Goal: Information Seeking & Learning: Learn about a topic

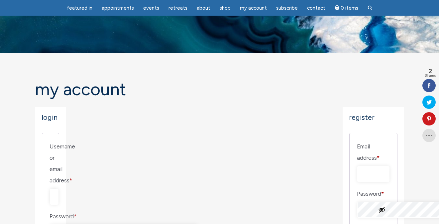
scroll to position [33, 0]
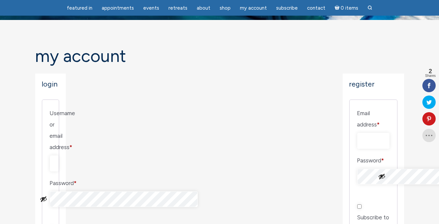
click at [59, 155] on input "Username or email address * Required" at bounding box center [54, 163] width 9 height 16
type input "[EMAIL_ADDRESS][DOMAIN_NAME]"
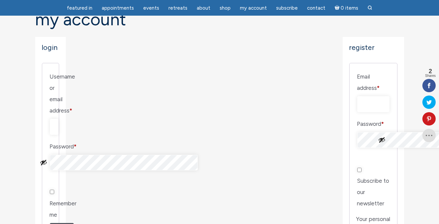
scroll to position [100, 0]
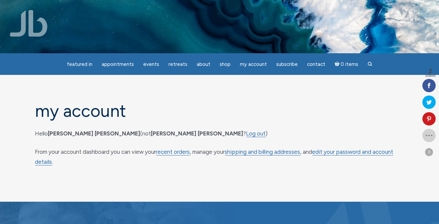
click at [430, 133] on icon at bounding box center [429, 135] width 13 height 5
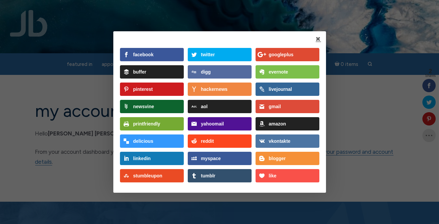
click at [318, 38] on link at bounding box center [318, 39] width 5 height 6
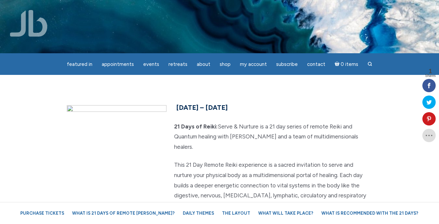
click at [207, 107] on span "[DATE] – [DATE]" at bounding box center [203, 107] width 52 height 8
click at [196, 160] on p "This 21 Day Remote Reiki experience is a sacred invitation to serve and nurture…" at bounding box center [220, 190] width 306 height 61
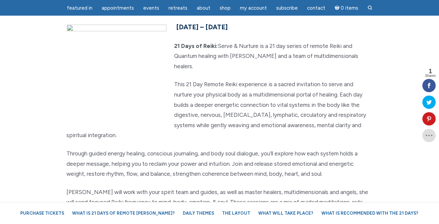
scroll to position [67, 0]
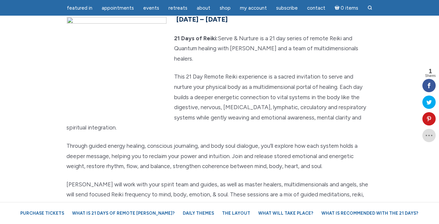
click at [196, 150] on p "Through guided energy healing, conscious journaling, and body soul dialogue, yo…" at bounding box center [220, 156] width 306 height 31
click at [167, 161] on div "[DATE] – [DATE] 21 Days of Reiki: Serve & Nurture is a 21 day series of remote …" at bounding box center [220, 144] width 316 height 263
click at [98, 184] on p "[PERSON_NAME] will work with your spirit team and guides, as well as master hea…" at bounding box center [220, 194] width 306 height 31
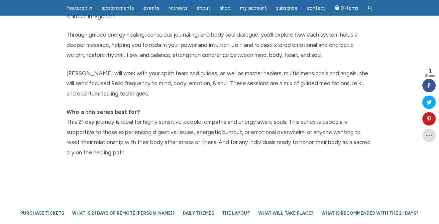
scroll to position [200, 0]
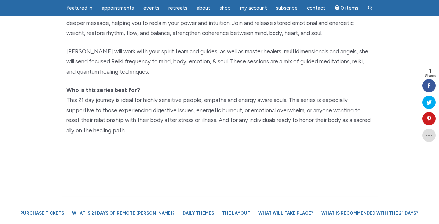
click at [112, 106] on p "Who is this series best for? This 21 day journey is ideal for highly sensitive …" at bounding box center [220, 110] width 306 height 51
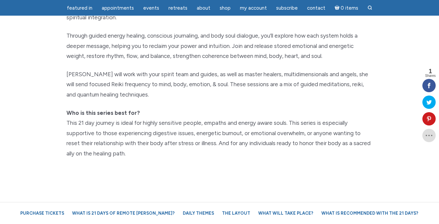
scroll to position [166, 0]
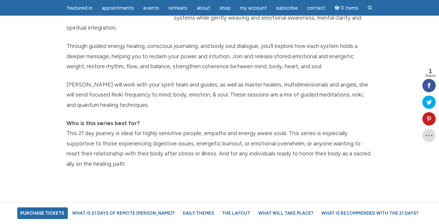
click at [50, 213] on link "Purchase Tickets" at bounding box center [42, 213] width 51 height 12
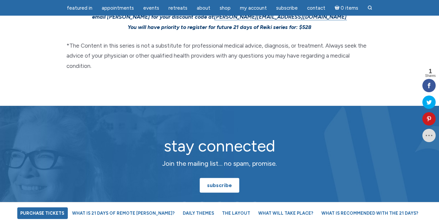
scroll to position [2157, 0]
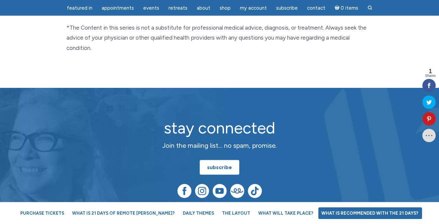
click at [333, 214] on link "What is recommended with the 21 Days?" at bounding box center [371, 213] width 104 height 12
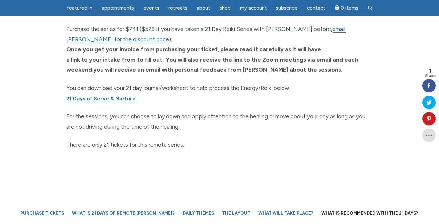
scroll to position [523, 0]
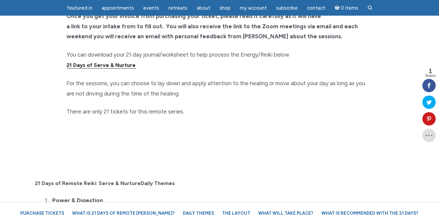
click at [103, 62] on link "21 Days of Serve & Nurture" at bounding box center [101, 65] width 69 height 7
